Goal: Contribute content: Add original content to the website for others to see

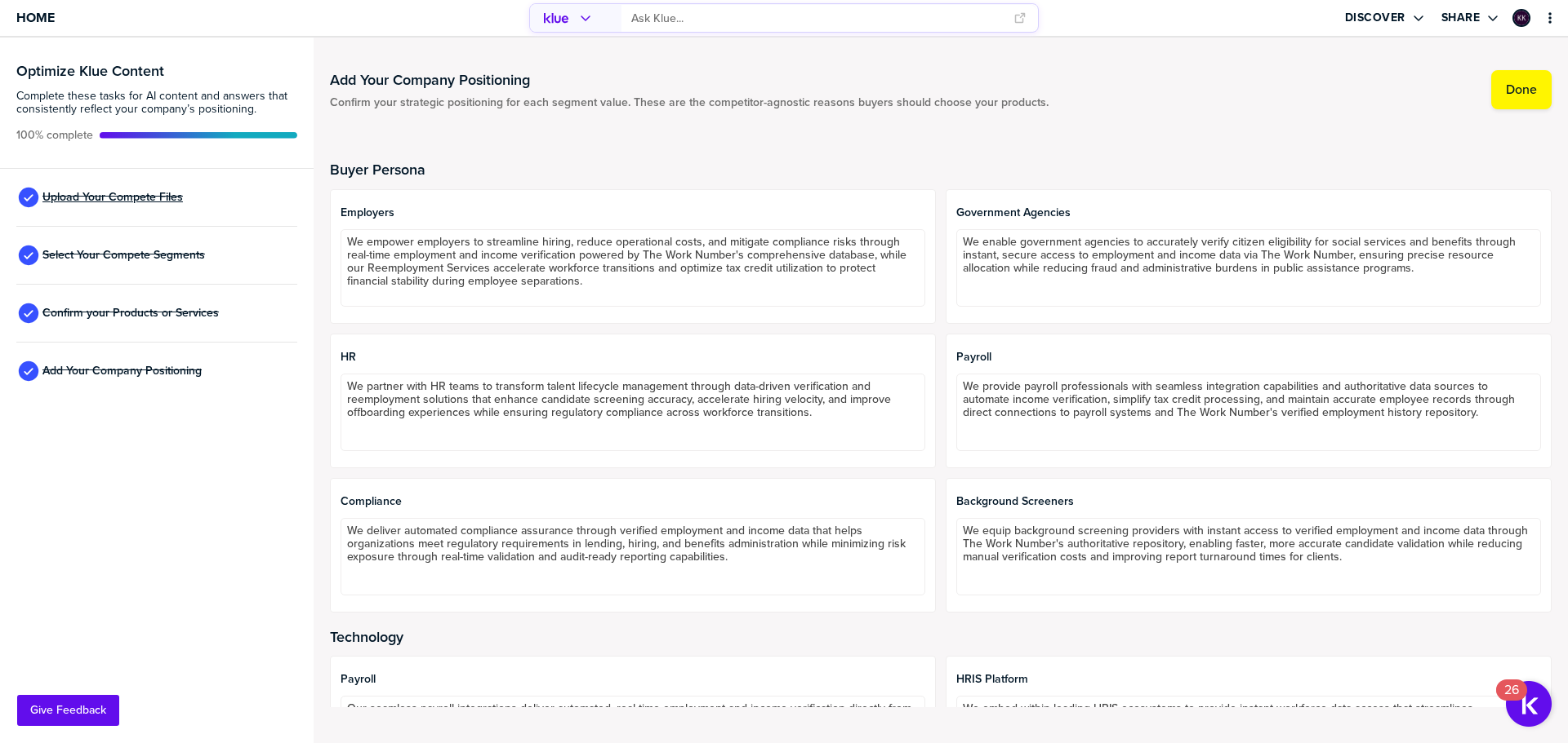
click at [147, 200] on span "Upload Your Compete Files" at bounding box center [112, 197] width 141 height 13
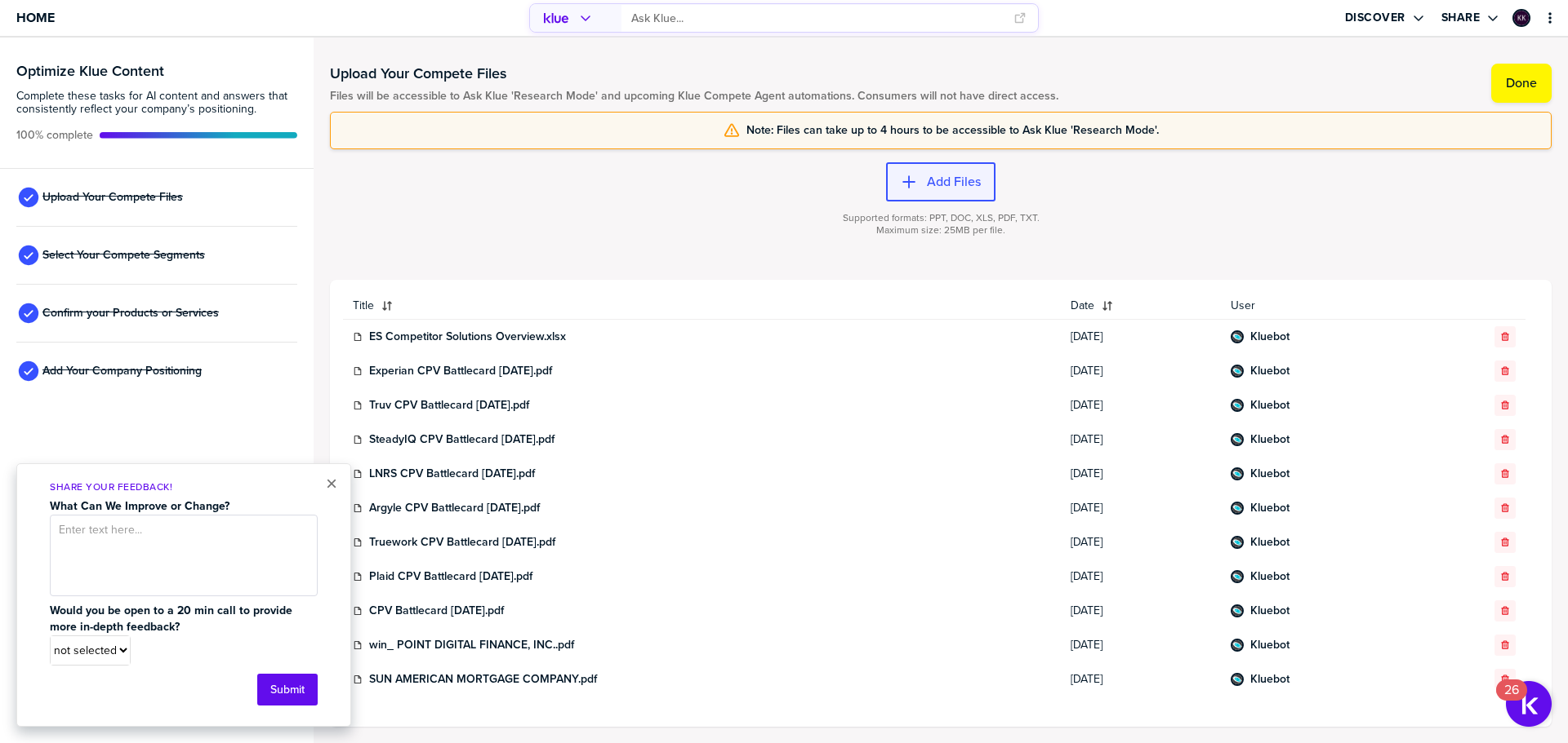
click at [925, 190] on div "button" at bounding box center [921, 182] width 9 height 16
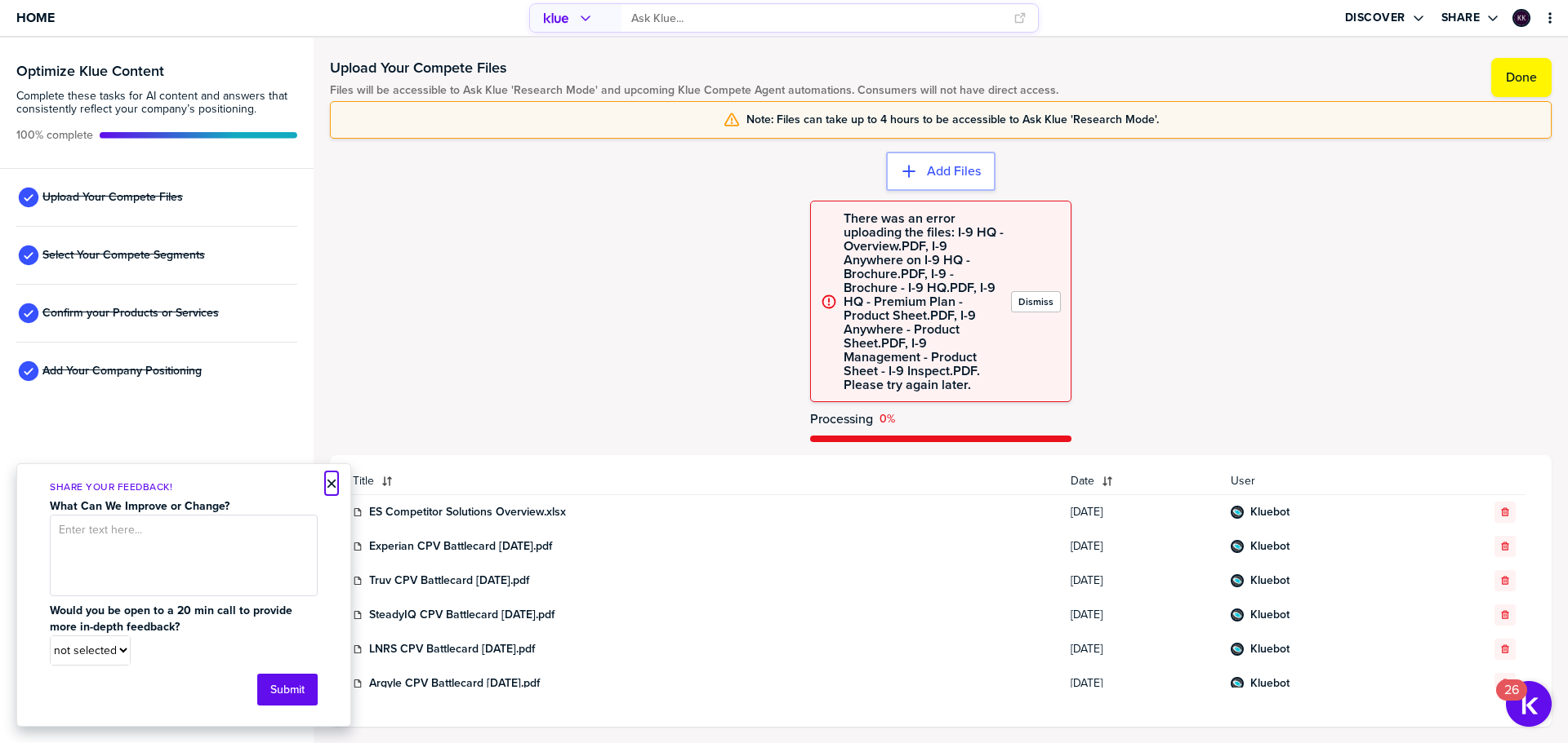
click at [327, 482] on button "×" at bounding box center [331, 484] width 11 height 20
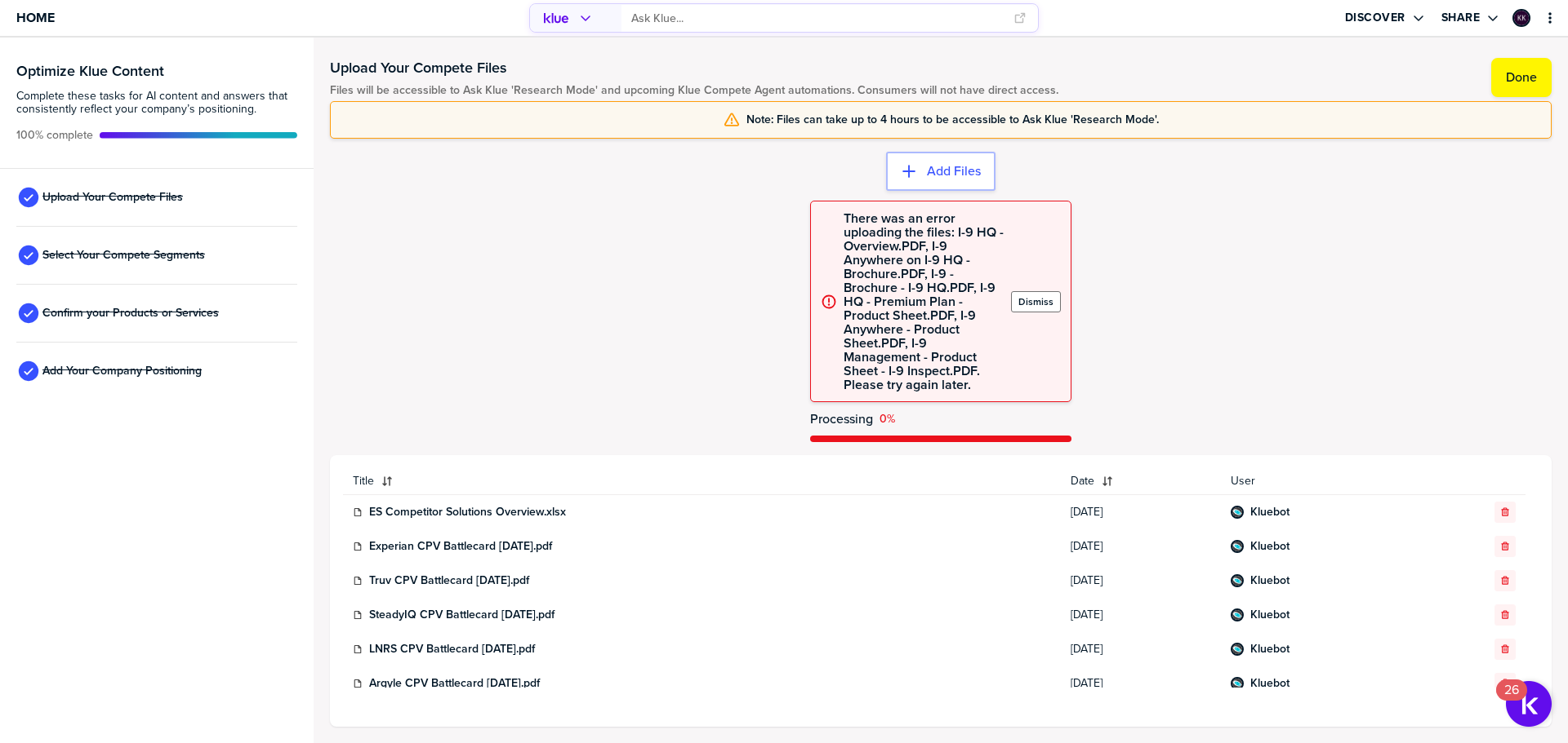
click at [1032, 299] on label "Dismiss" at bounding box center [1035, 302] width 35 height 13
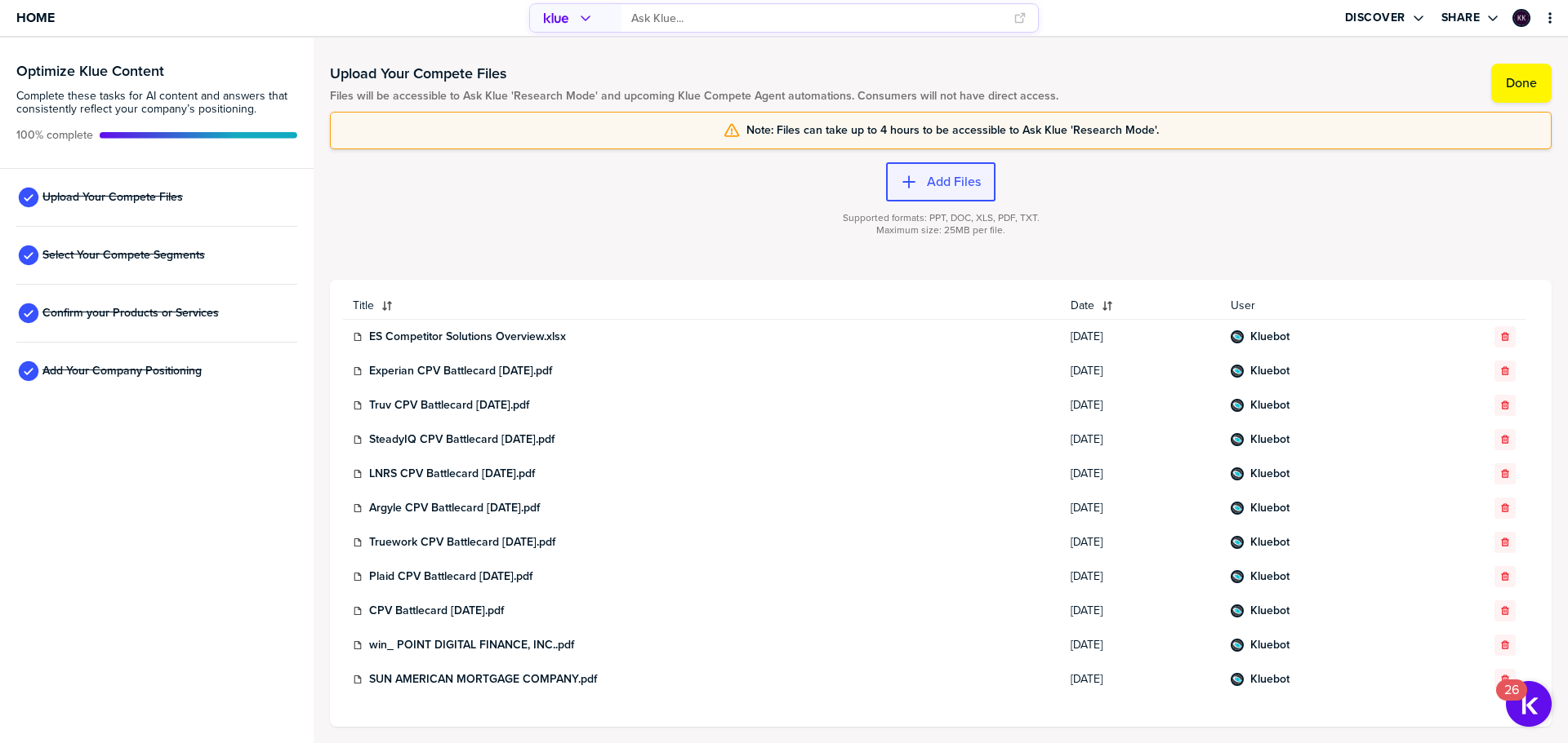
click at [930, 183] on label "Add Files" at bounding box center [953, 182] width 53 height 16
click at [941, 183] on label "Add Files" at bounding box center [953, 182] width 53 height 16
click at [931, 185] on label "Add Files" at bounding box center [953, 182] width 53 height 16
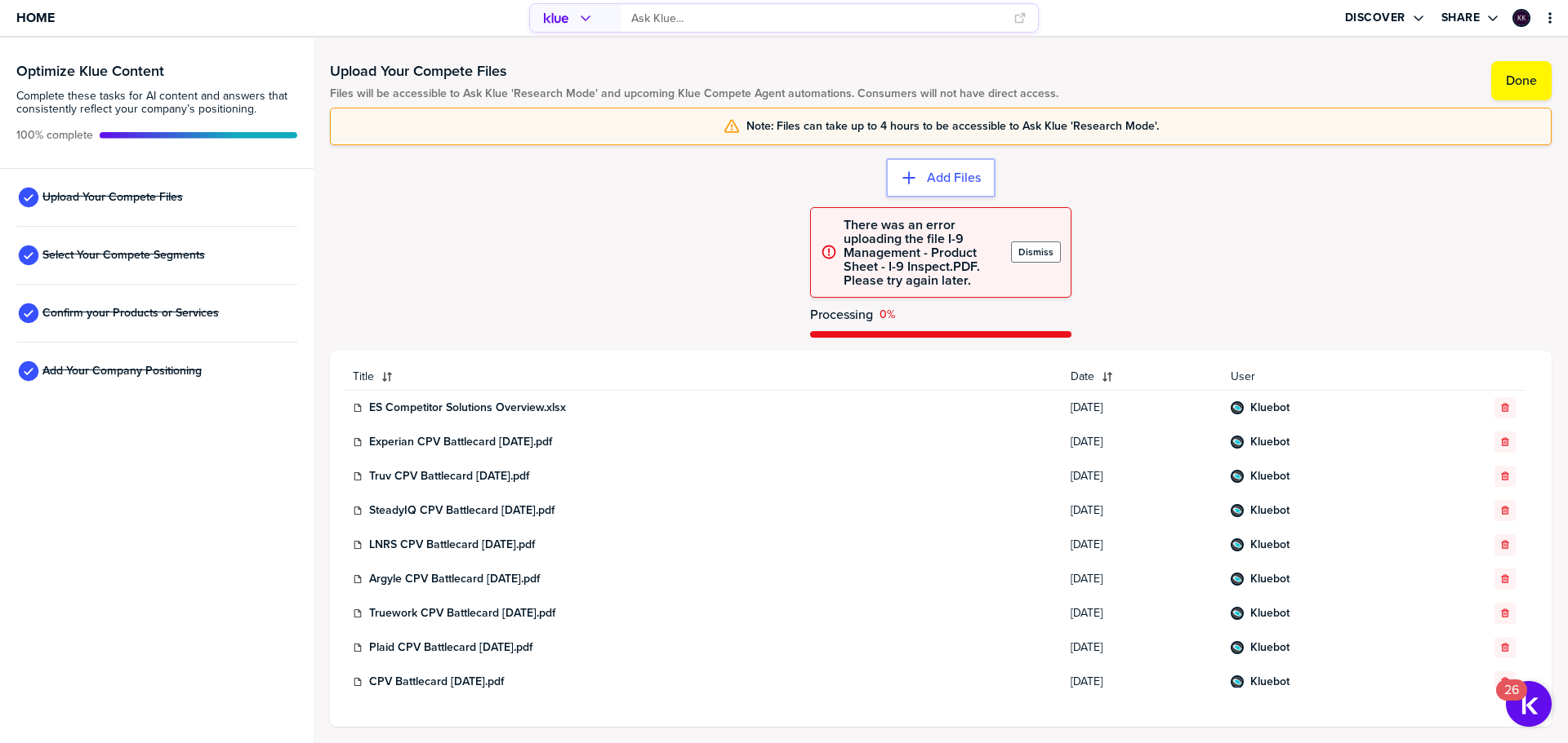
click at [1053, 253] on button "Dismiss" at bounding box center [1036, 252] width 50 height 22
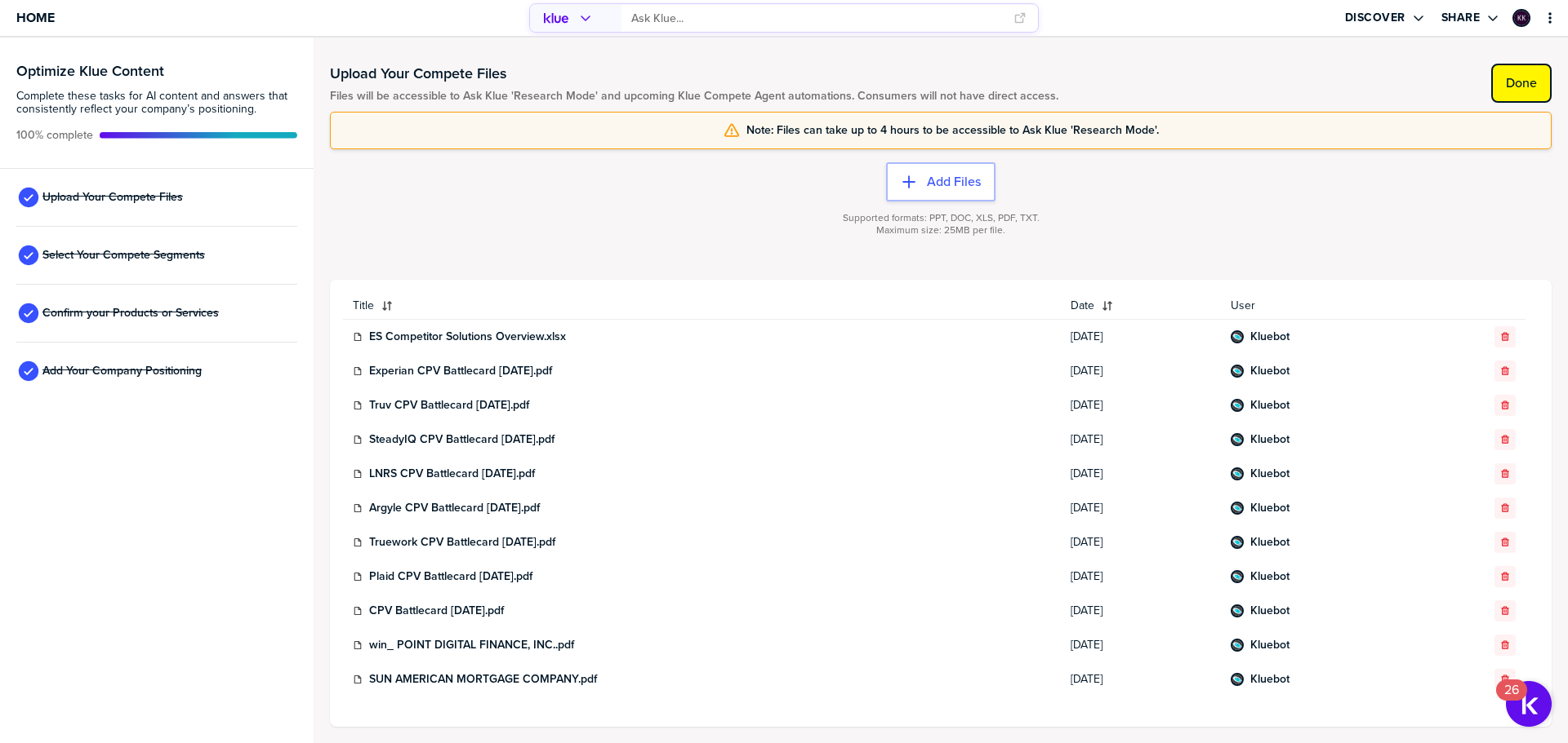
click at [1524, 89] on label "Done" at bounding box center [1521, 83] width 31 height 16
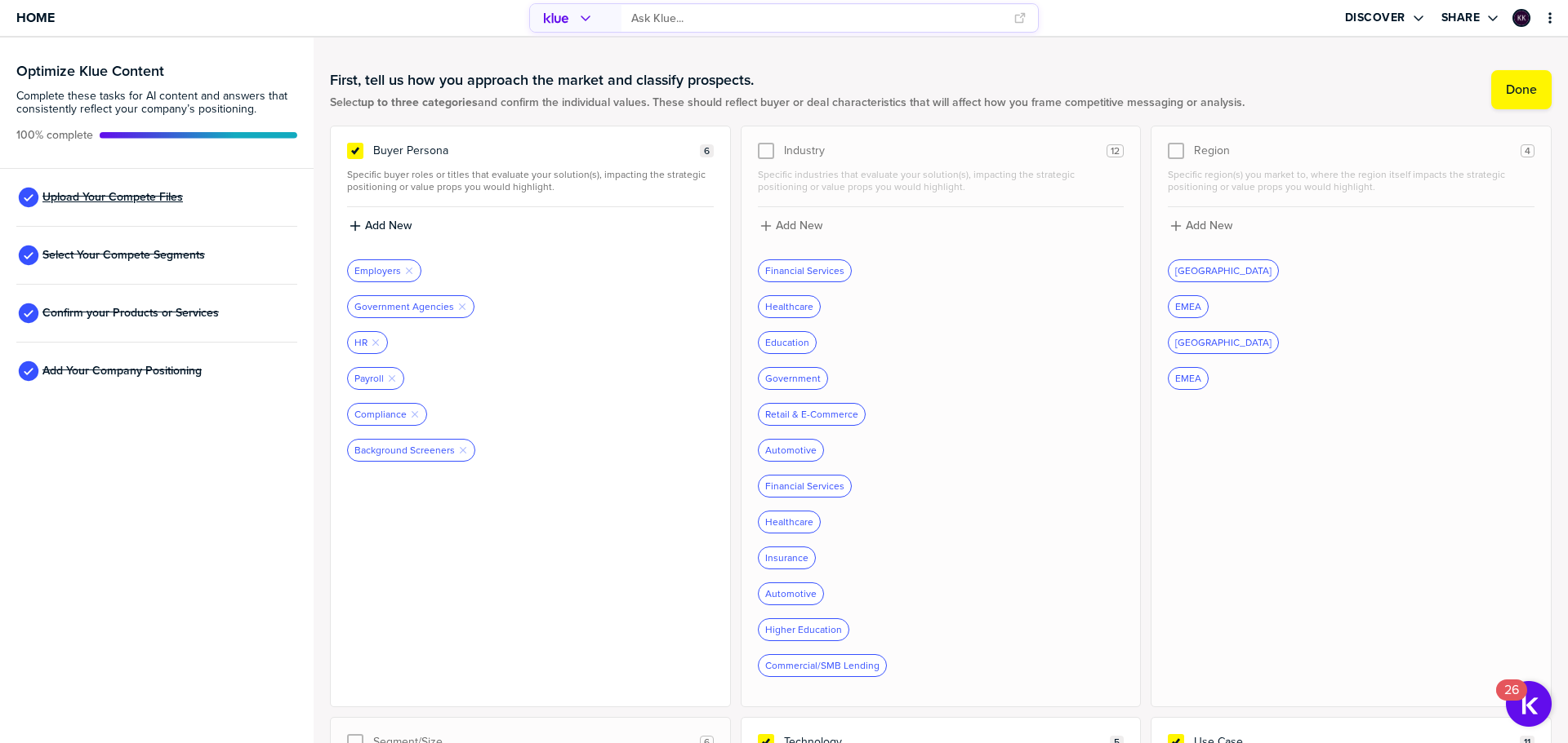
click at [141, 193] on span "Upload Your Compete Files" at bounding box center [112, 197] width 141 height 13
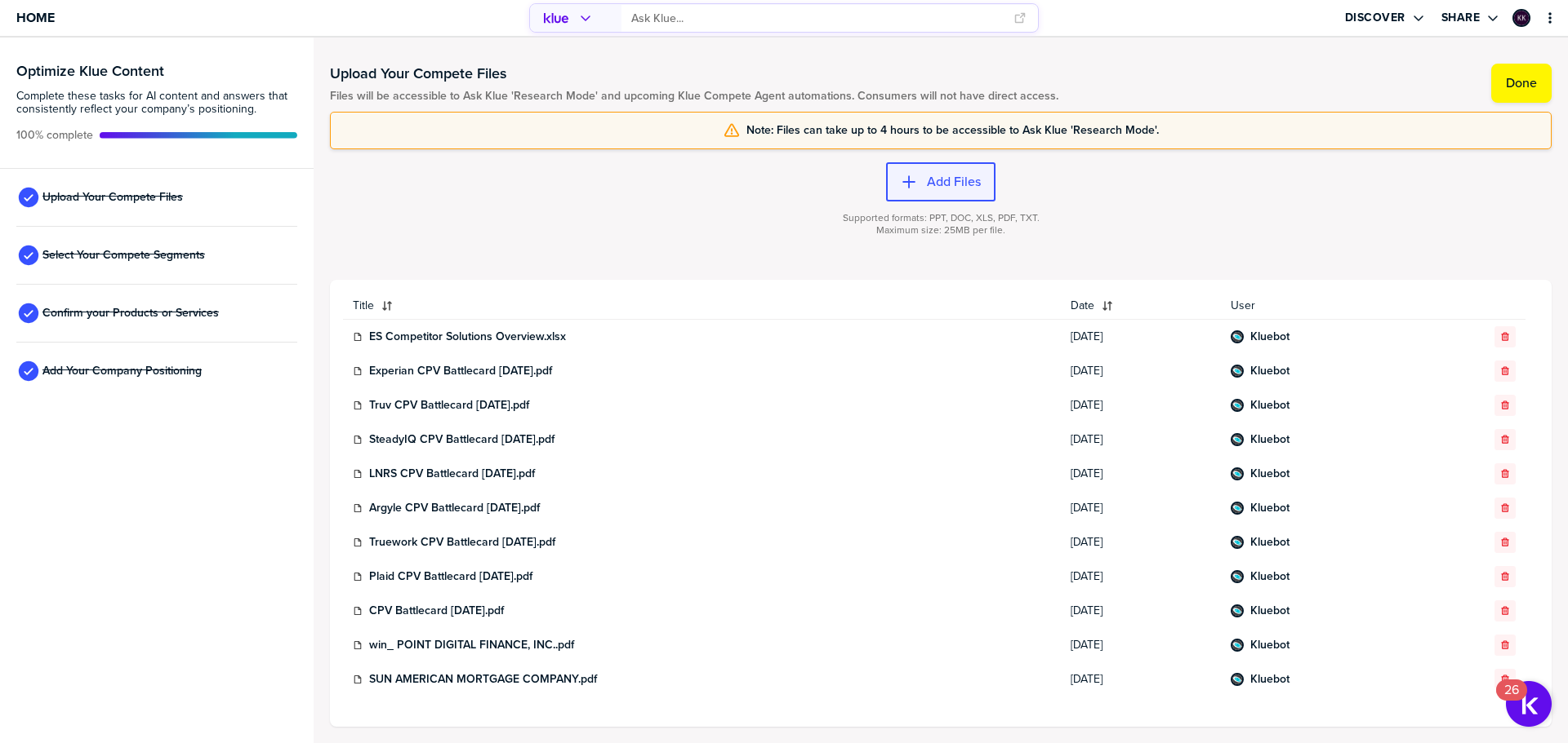
click at [915, 171] on button "Add Files" at bounding box center [940, 181] width 110 height 39
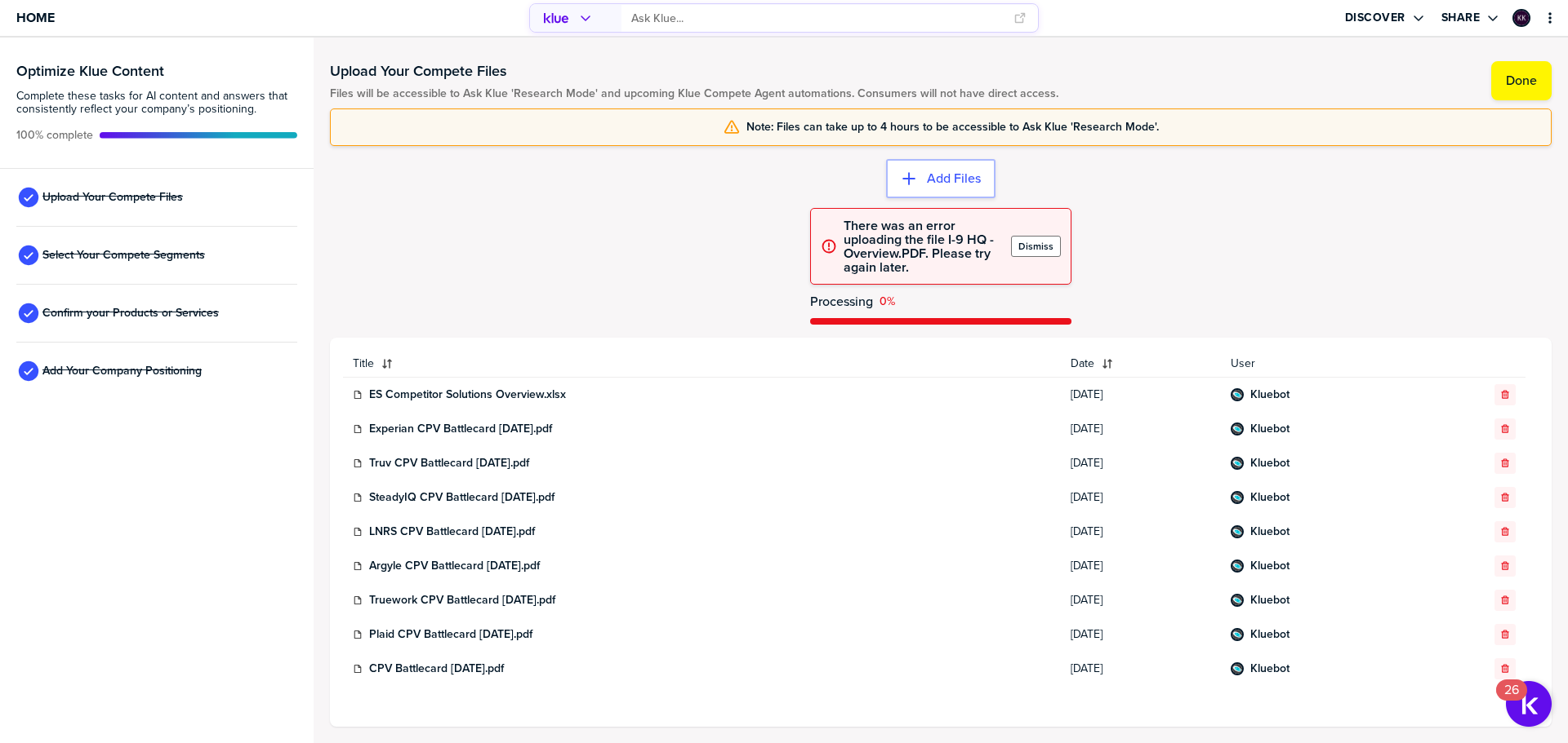
click at [1055, 241] on button "Dismiss" at bounding box center [1036, 247] width 50 height 22
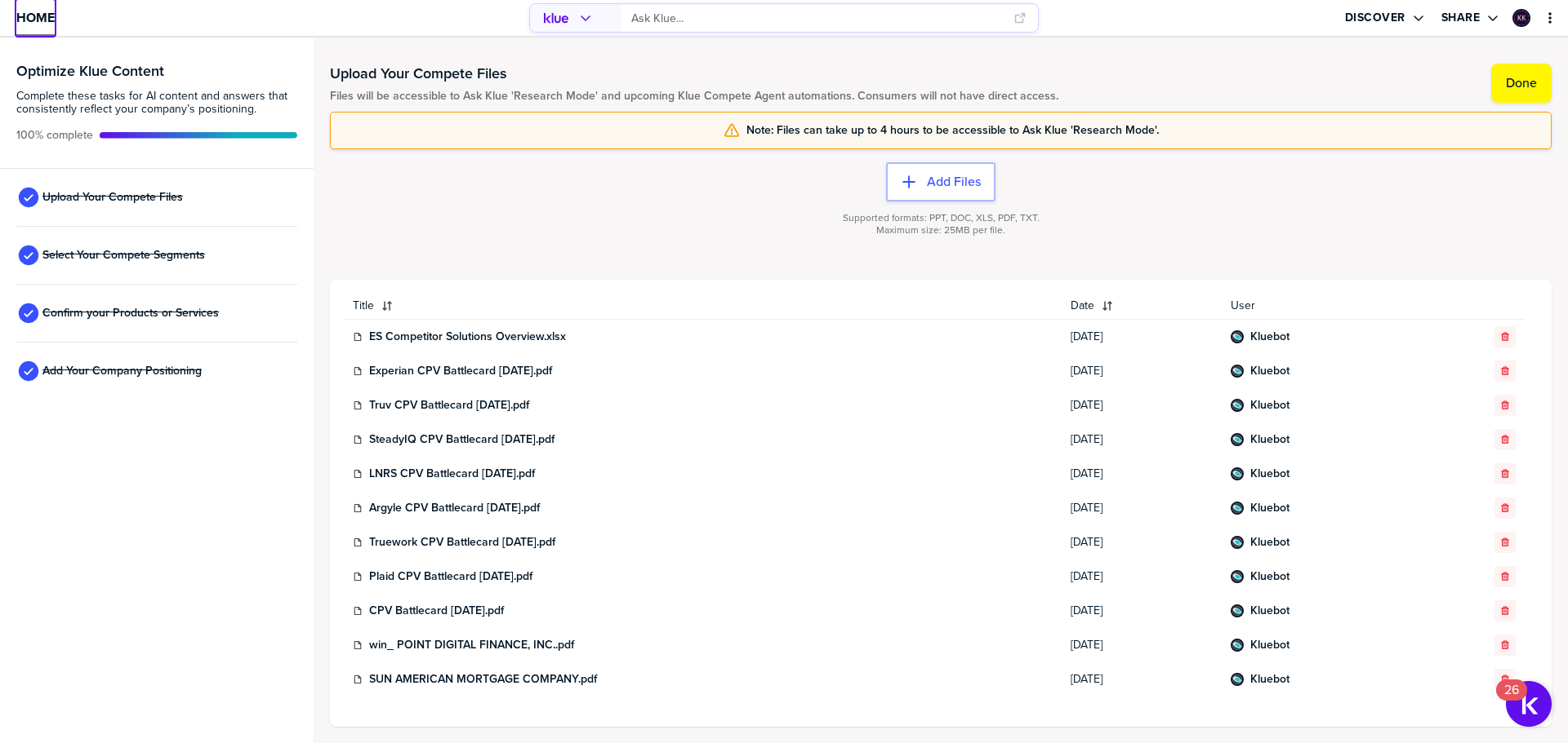
click at [41, 14] on span "Home" at bounding box center [35, 17] width 38 height 14
